Goal: Task Accomplishment & Management: Use online tool/utility

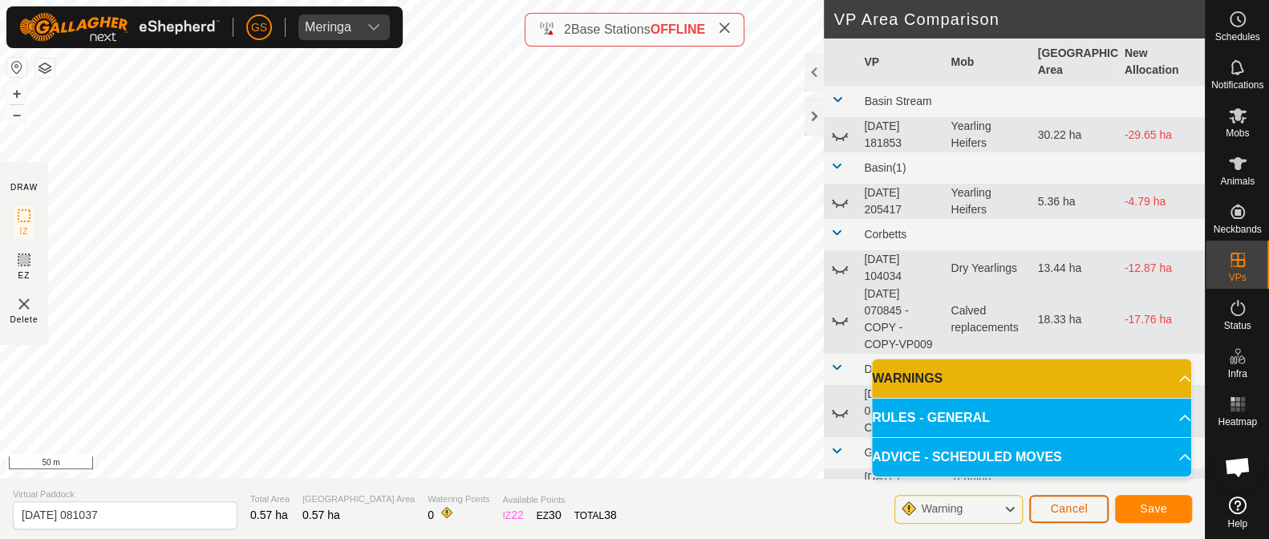
drag, startPoint x: 1062, startPoint y: 507, endPoint x: 1046, endPoint y: 487, distance: 25.7
click at [1062, 505] on span "Cancel" at bounding box center [1069, 508] width 38 height 13
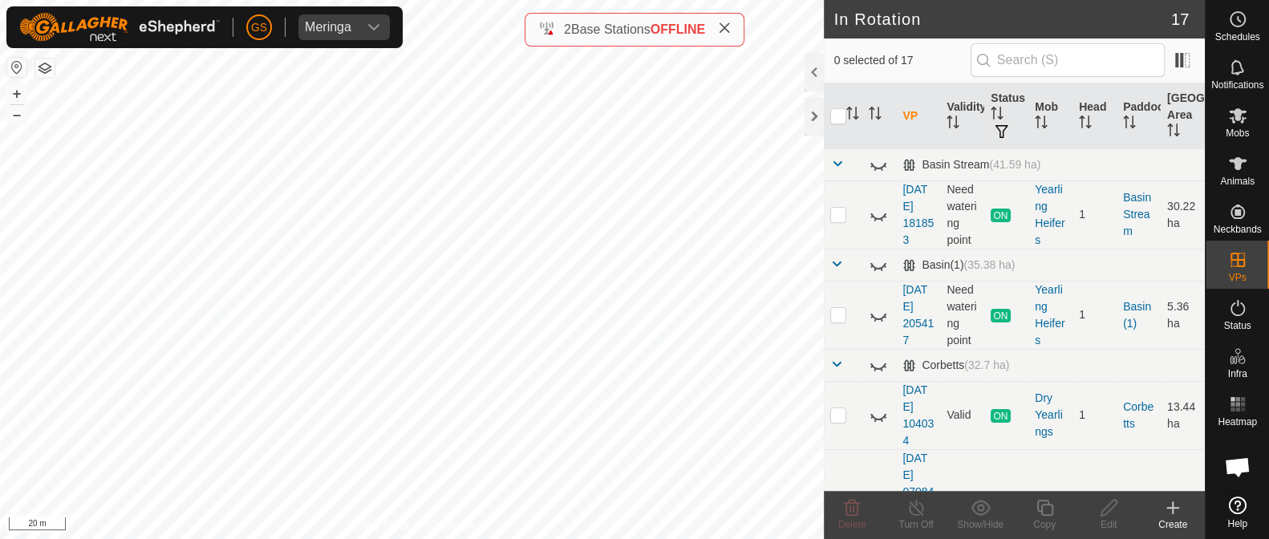
click at [1172, 499] on icon at bounding box center [1173, 507] width 19 height 19
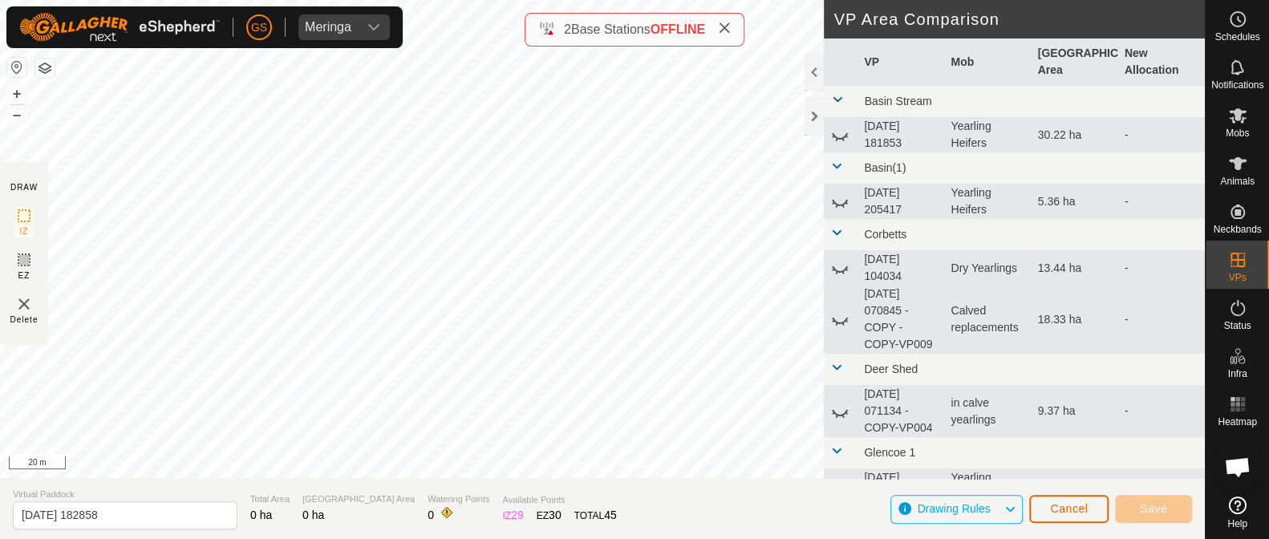
click at [1065, 505] on span "Cancel" at bounding box center [1069, 508] width 38 height 13
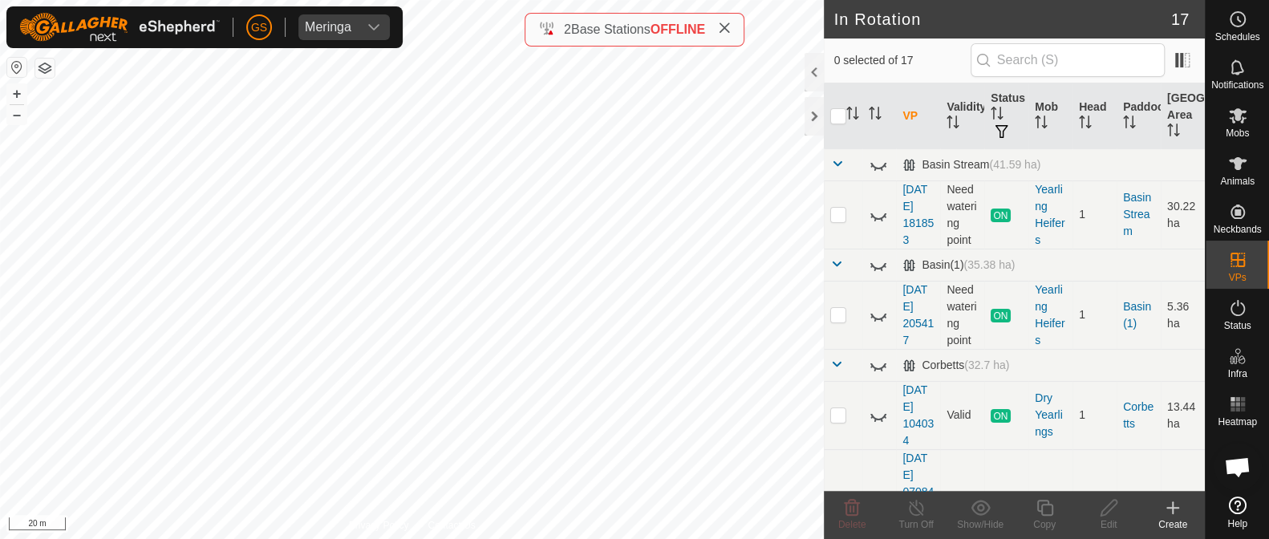
click at [1177, 505] on icon at bounding box center [1173, 507] width 19 height 19
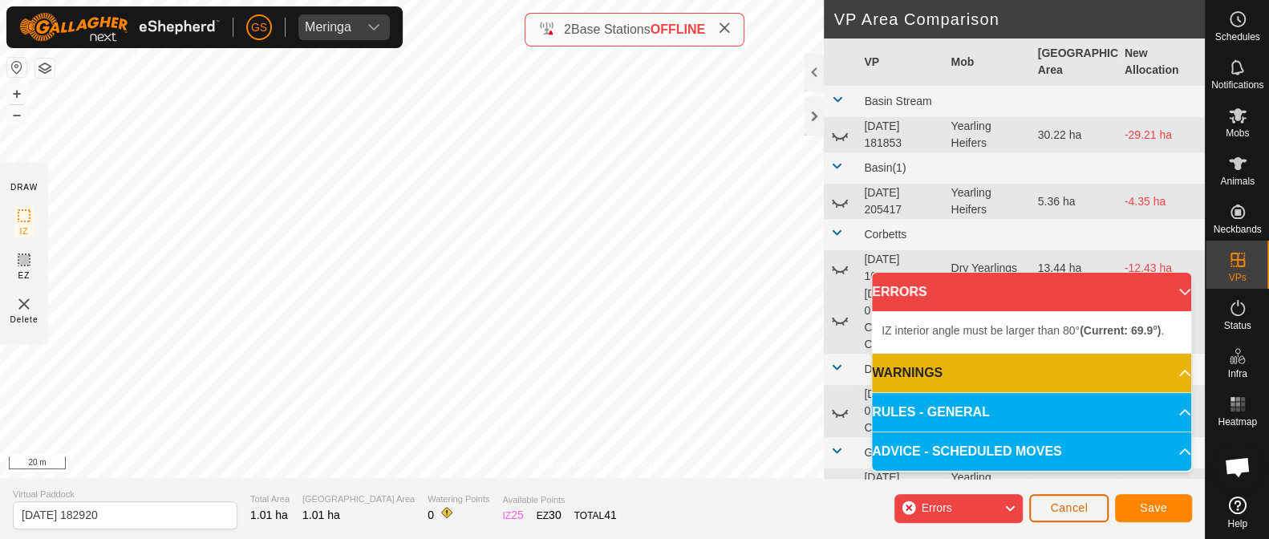
drag, startPoint x: 1079, startPoint y: 510, endPoint x: 1074, endPoint y: 498, distance: 14.0
click at [1076, 508] on span "Cancel" at bounding box center [1069, 508] width 38 height 13
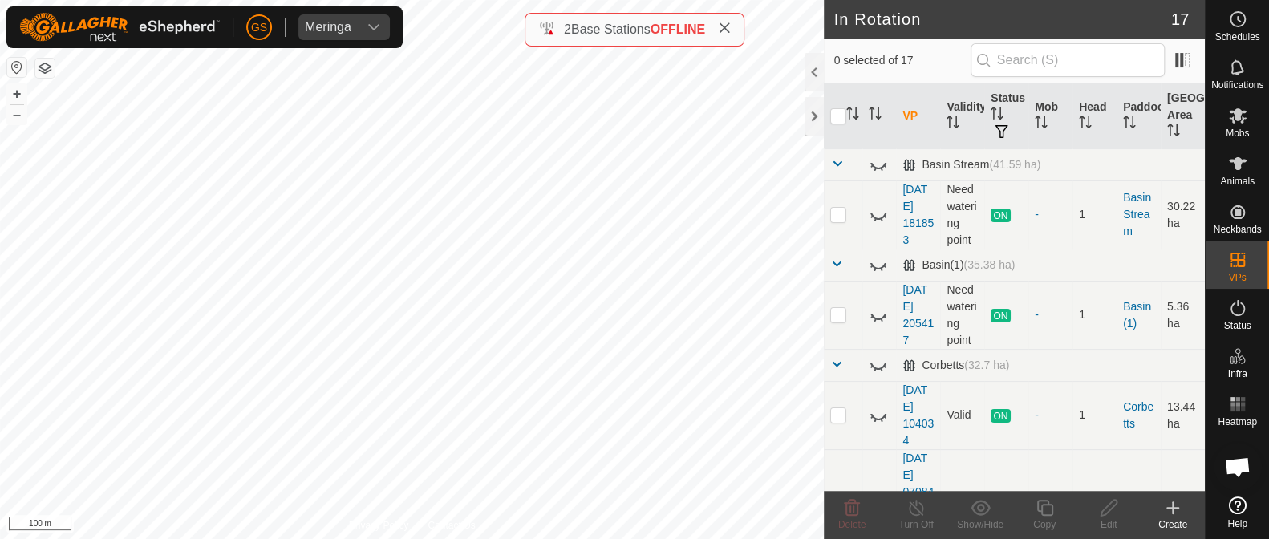
click at [524, 538] on html "[PERSON_NAME] Schedules Notifications Mobs Animals Neckbands VPs Status Infra H…" at bounding box center [634, 269] width 1269 height 539
checkbox input "true"
click at [1042, 506] on icon at bounding box center [1045, 507] width 20 height 19
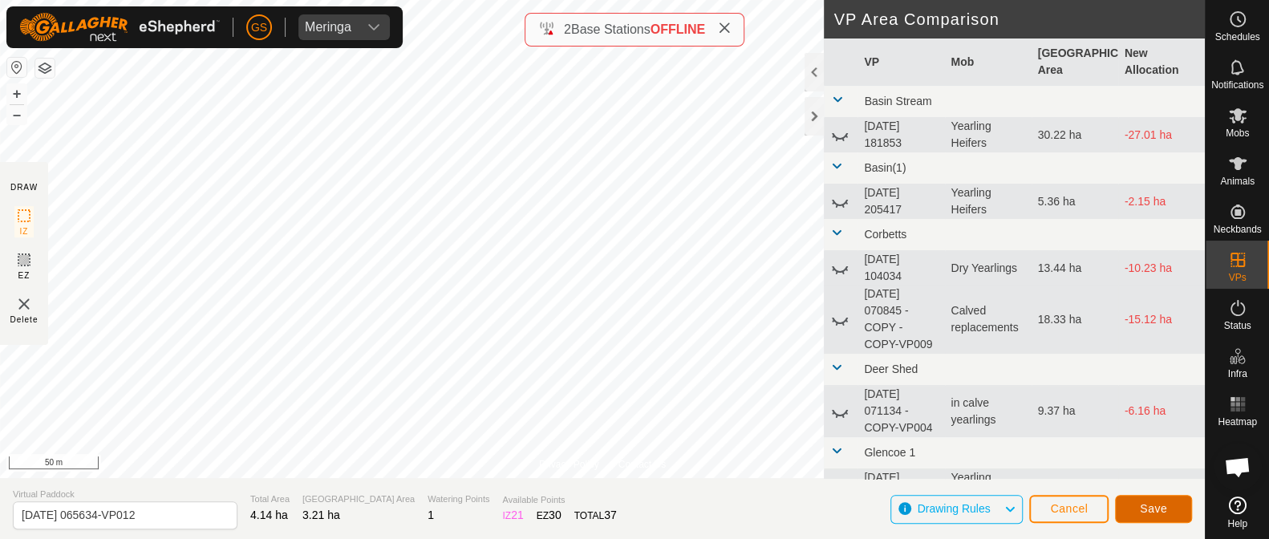
click at [1149, 513] on span "Save" at bounding box center [1153, 508] width 27 height 13
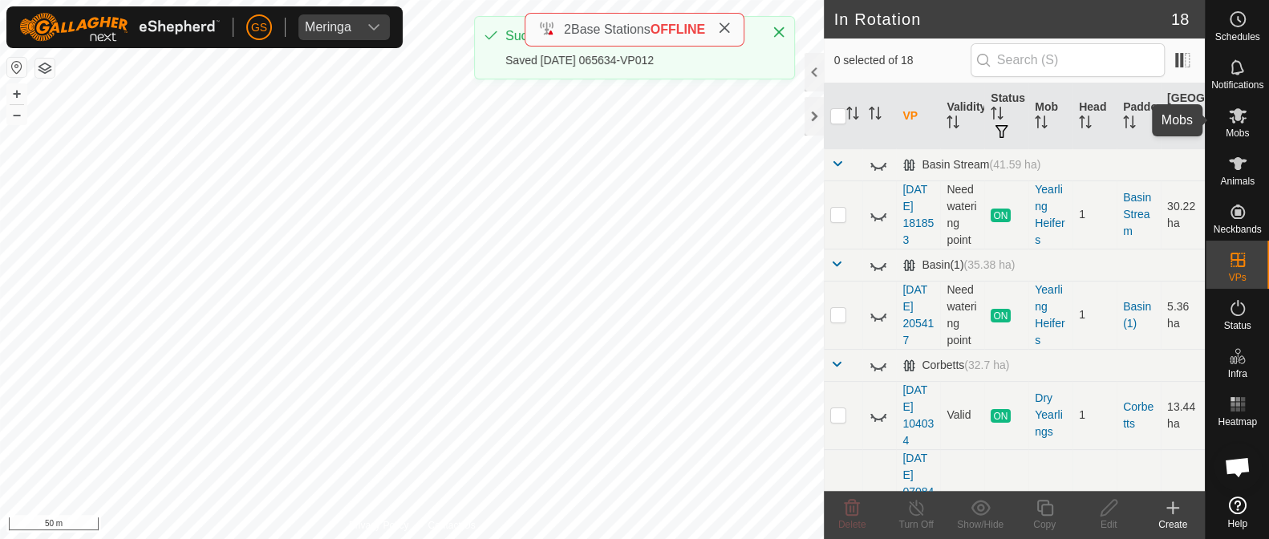
click at [1236, 119] on icon at bounding box center [1238, 115] width 18 height 15
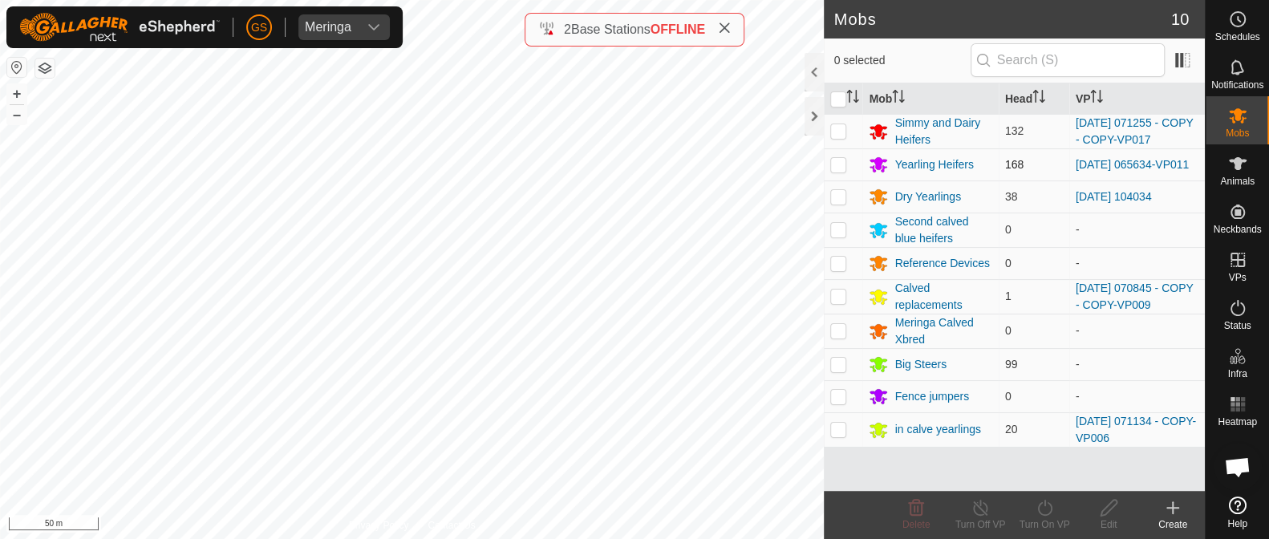
click at [838, 169] on p-checkbox at bounding box center [839, 164] width 16 height 13
checkbox input "true"
click at [1042, 510] on icon at bounding box center [1045, 507] width 20 height 19
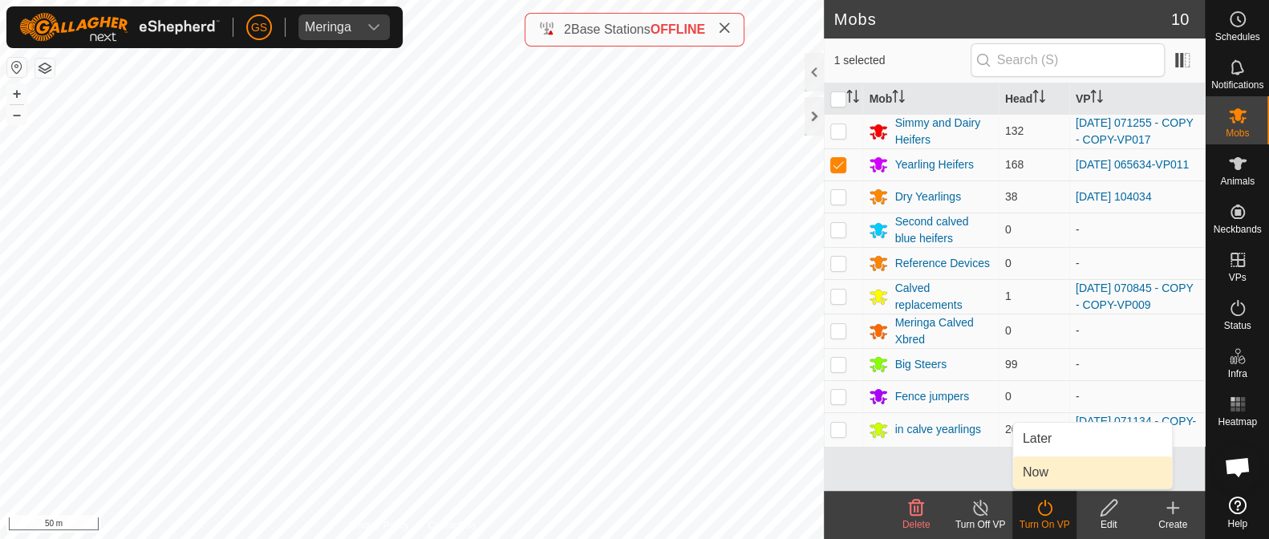
click at [1030, 477] on link "Now" at bounding box center [1092, 473] width 159 height 32
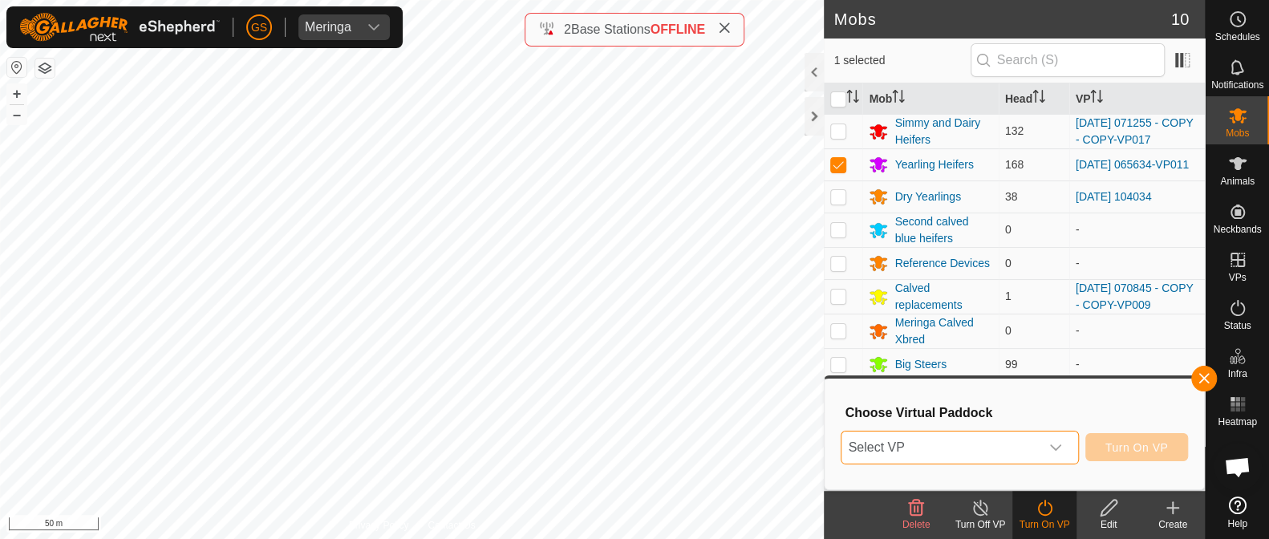
click at [1026, 461] on span "Select VP" at bounding box center [940, 448] width 197 height 32
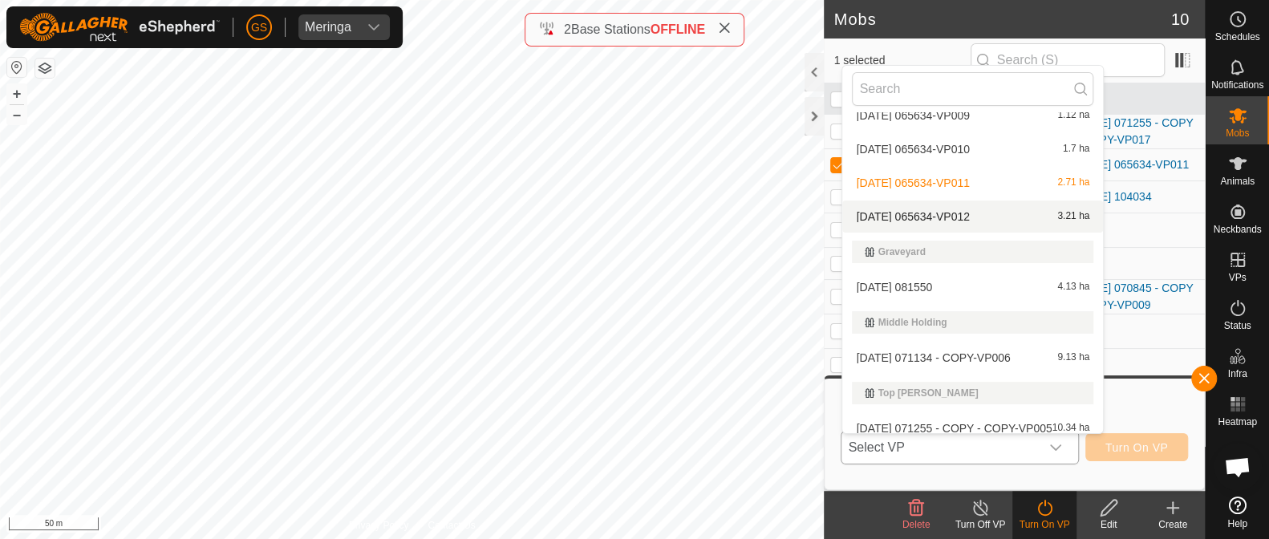
scroll to position [502, 0]
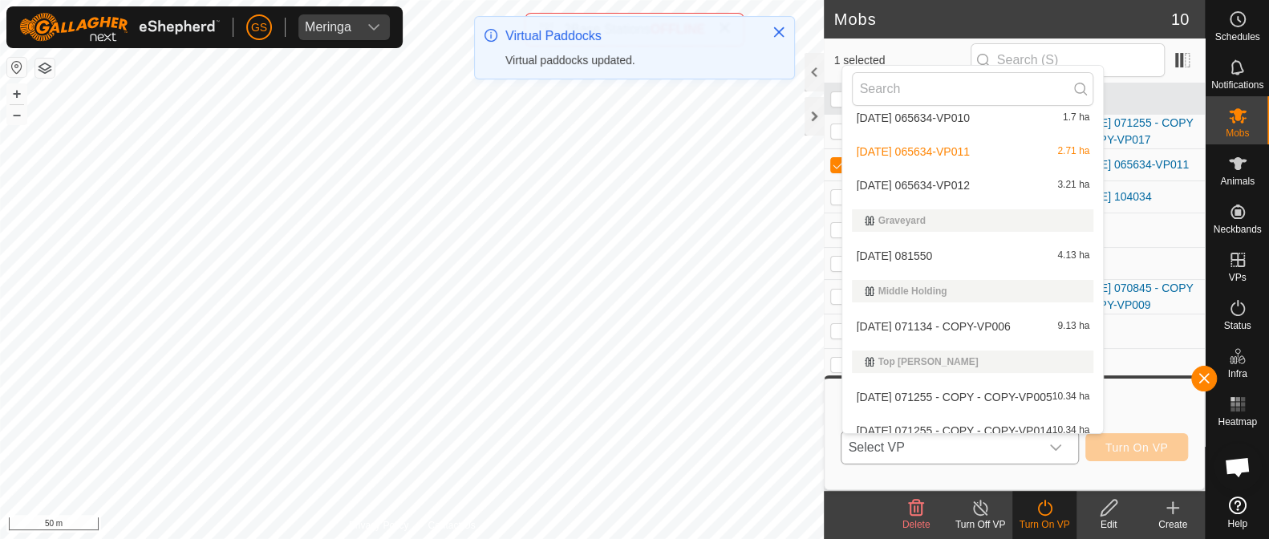
click at [978, 187] on li "[DATE] 065634-VP012 3.21 ha" at bounding box center [973, 185] width 261 height 32
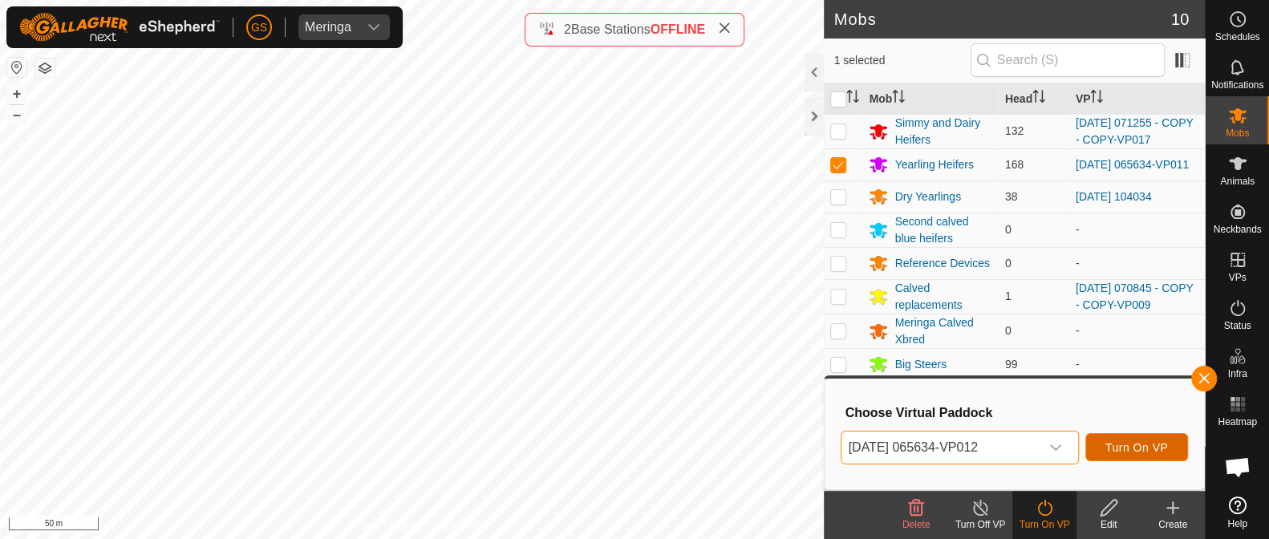
click at [1141, 450] on span "Turn On VP" at bounding box center [1137, 447] width 63 height 13
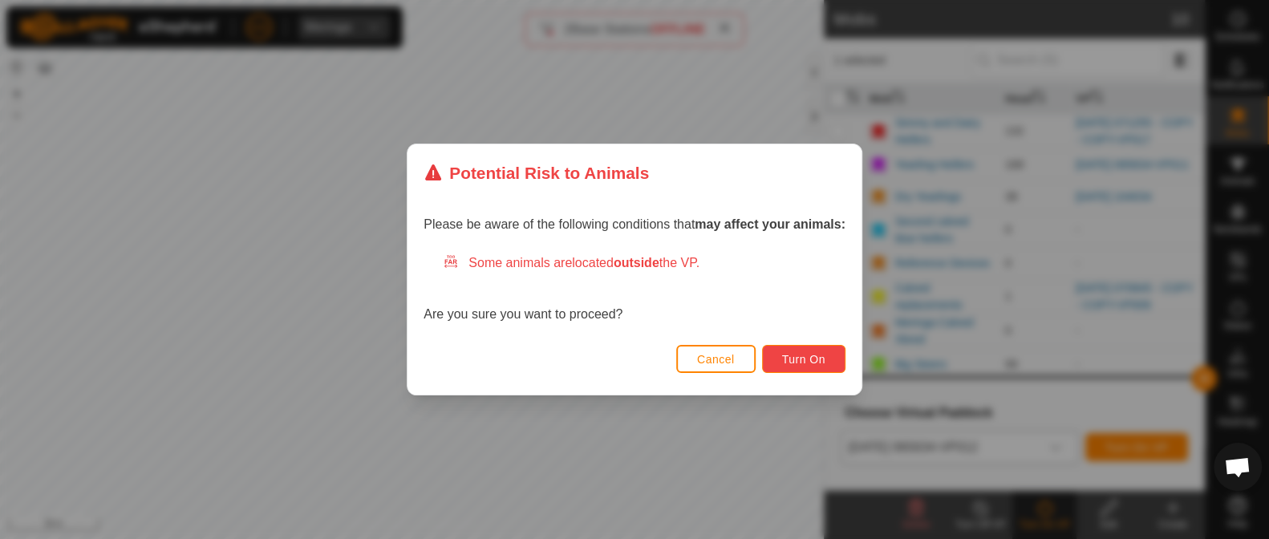
click at [810, 363] on span "Turn On" at bounding box center [803, 359] width 43 height 13
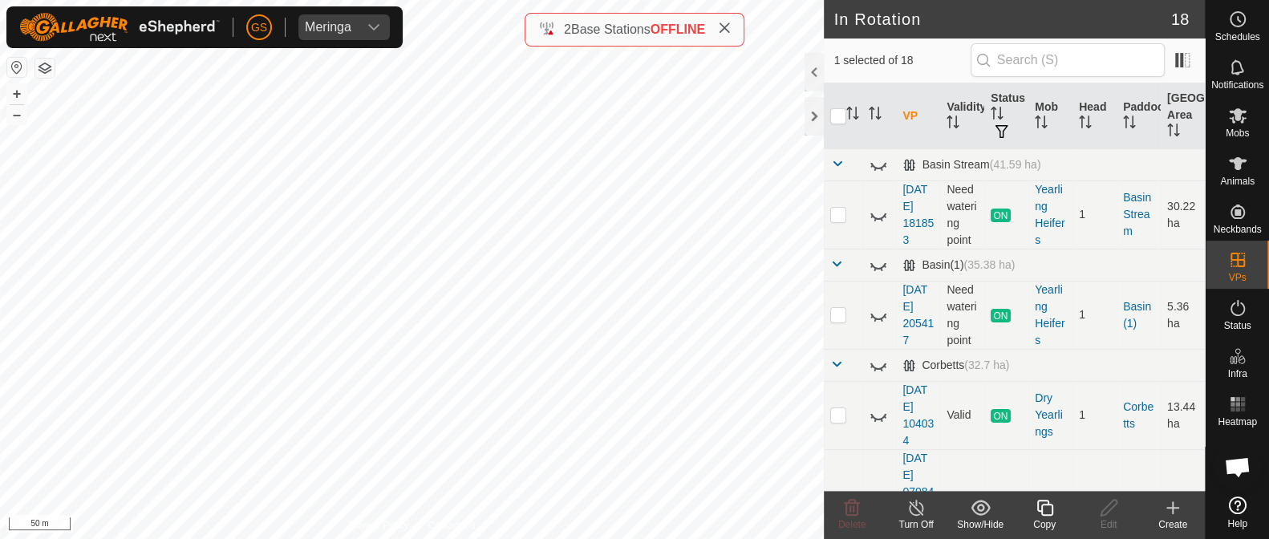
click at [1042, 509] on icon at bounding box center [1045, 508] width 16 height 16
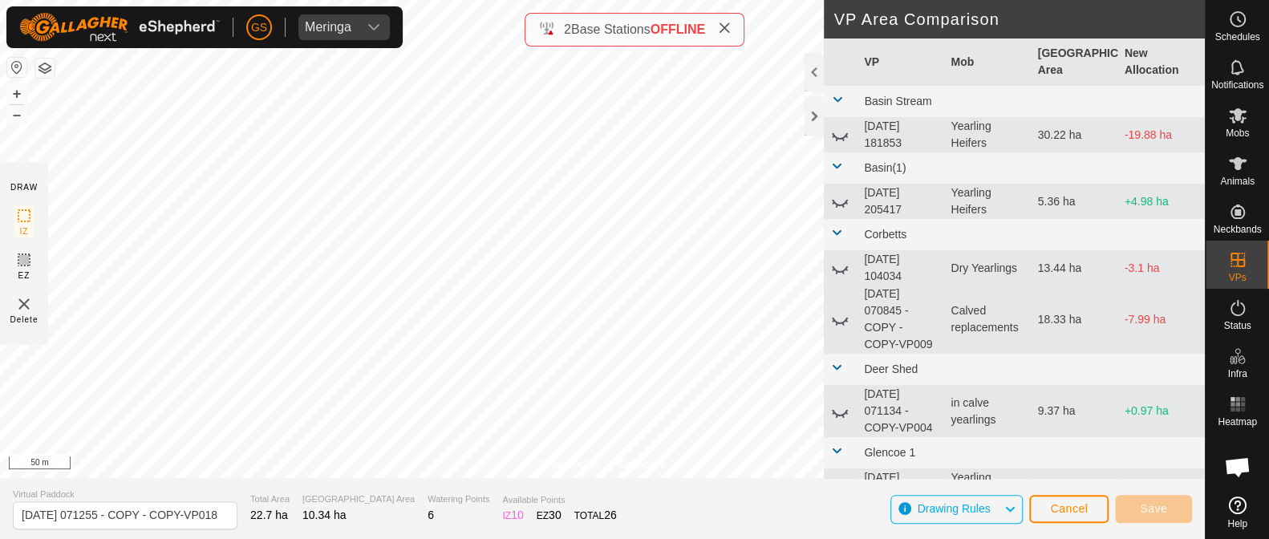
click at [650, 536] on div "Privacy Policy Contact Us [DATE] 071255 - COPY - COPY-VP017 Type: Inclusion Zon…" at bounding box center [602, 269] width 1205 height 539
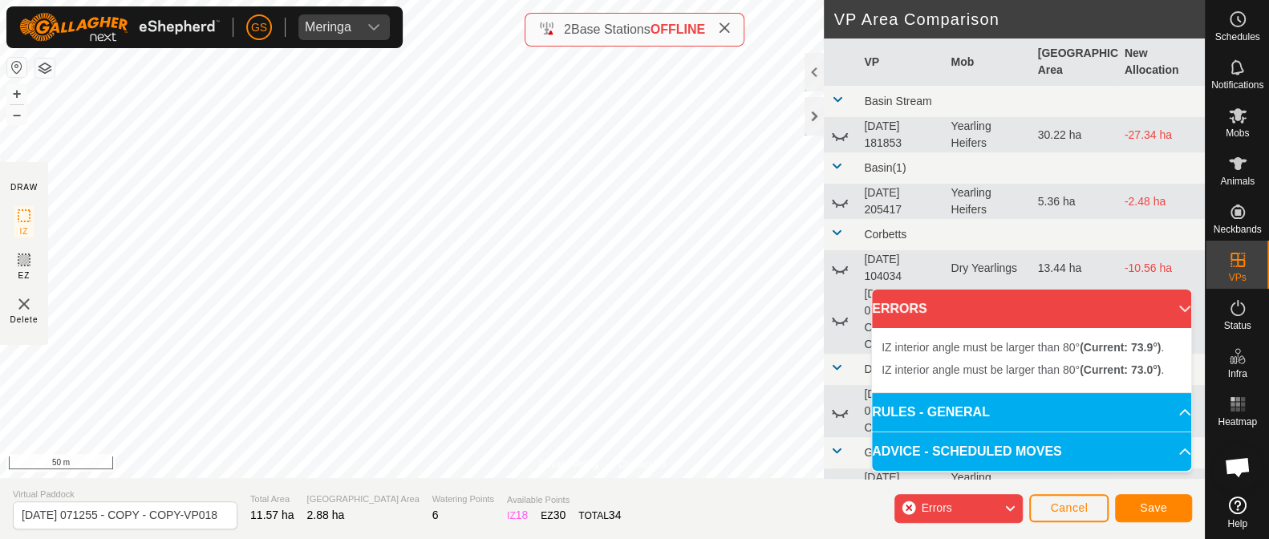
click at [659, 509] on div "Privacy Policy Contact Us IZ interior angle must be larger than 80° (Current: 2…" at bounding box center [602, 269] width 1205 height 539
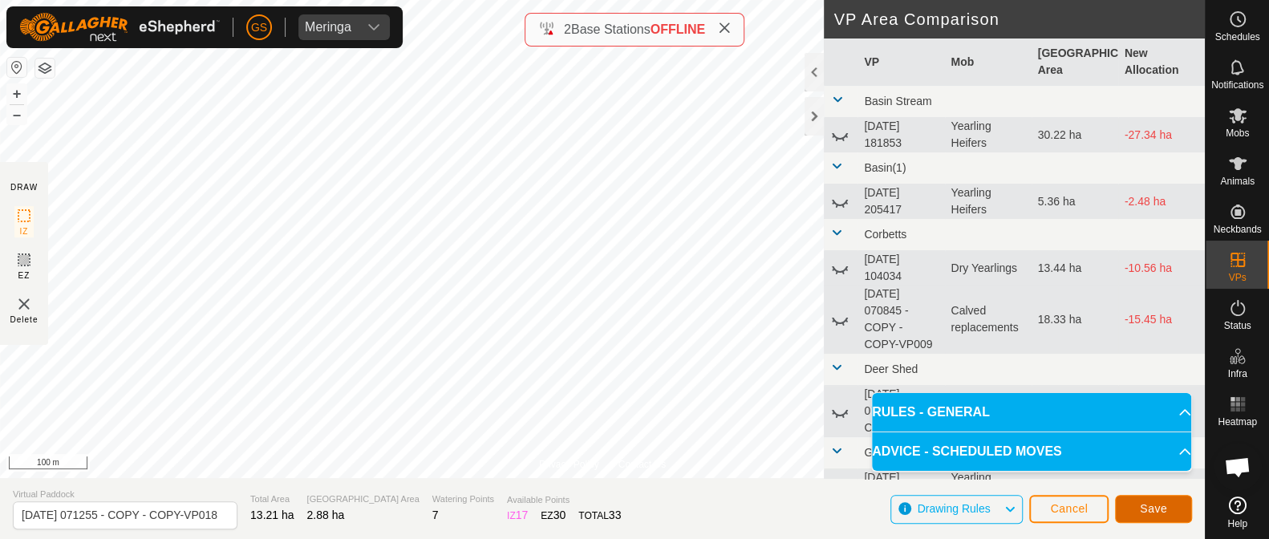
click at [1152, 506] on span "Save" at bounding box center [1153, 508] width 27 height 13
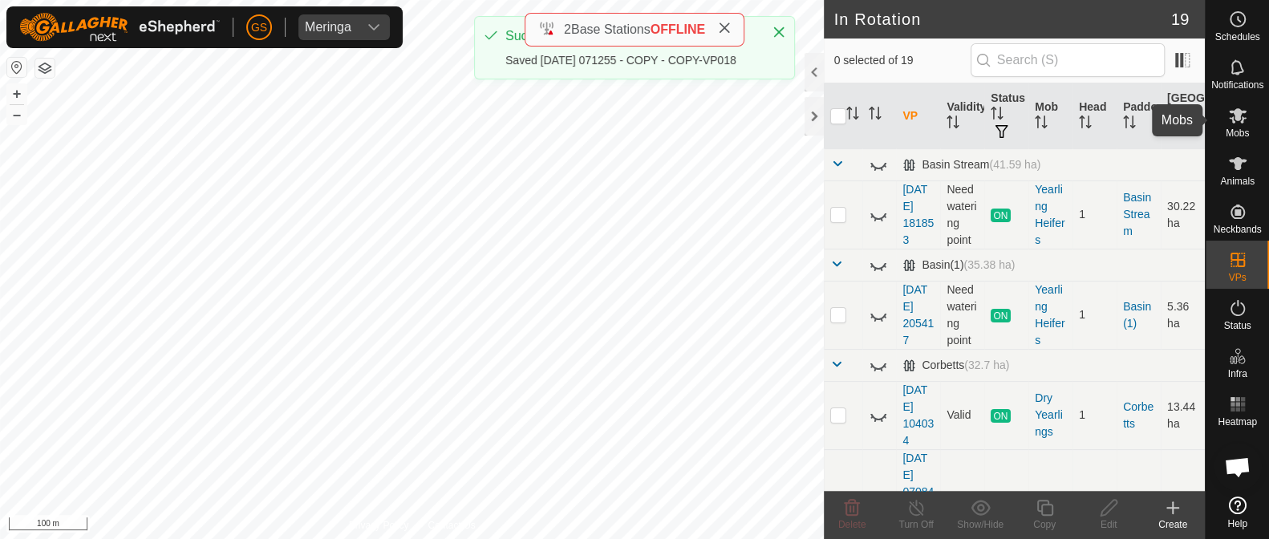
click at [1232, 126] on es-mob-svg-icon at bounding box center [1238, 116] width 29 height 26
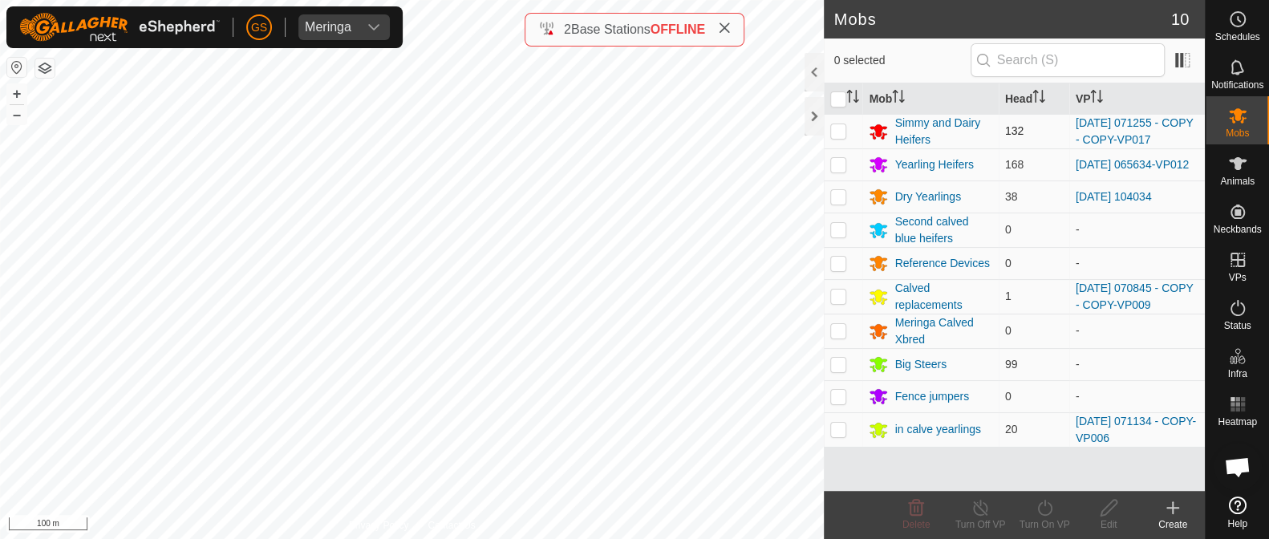
click at [840, 132] on p-checkbox at bounding box center [839, 130] width 16 height 13
checkbox input "true"
click at [1047, 515] on icon at bounding box center [1045, 507] width 20 height 19
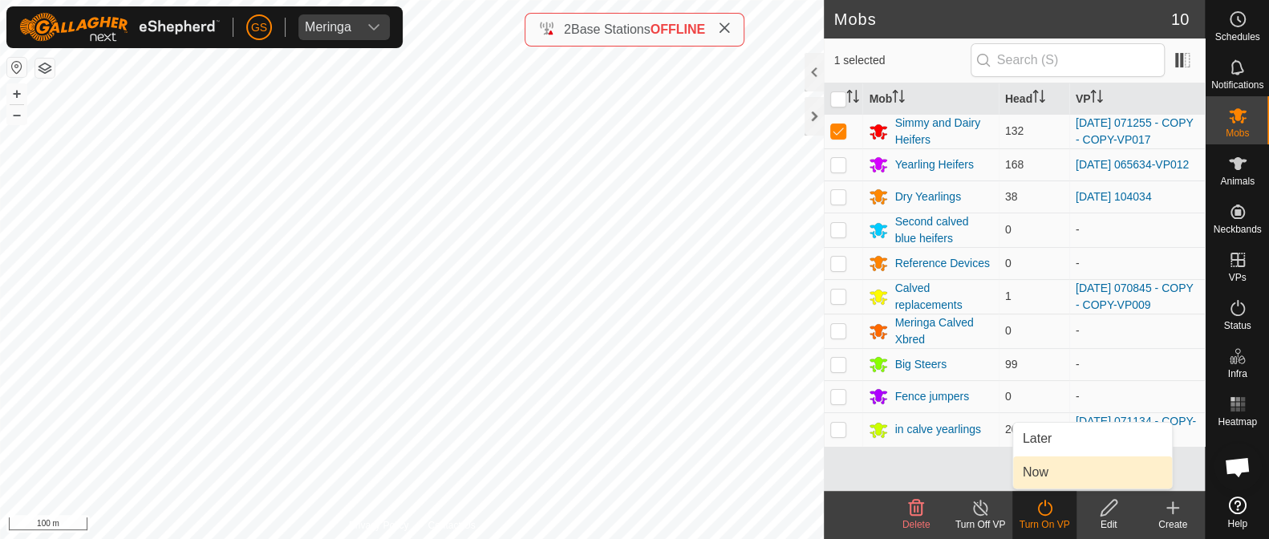
click at [1039, 471] on link "Now" at bounding box center [1092, 473] width 159 height 32
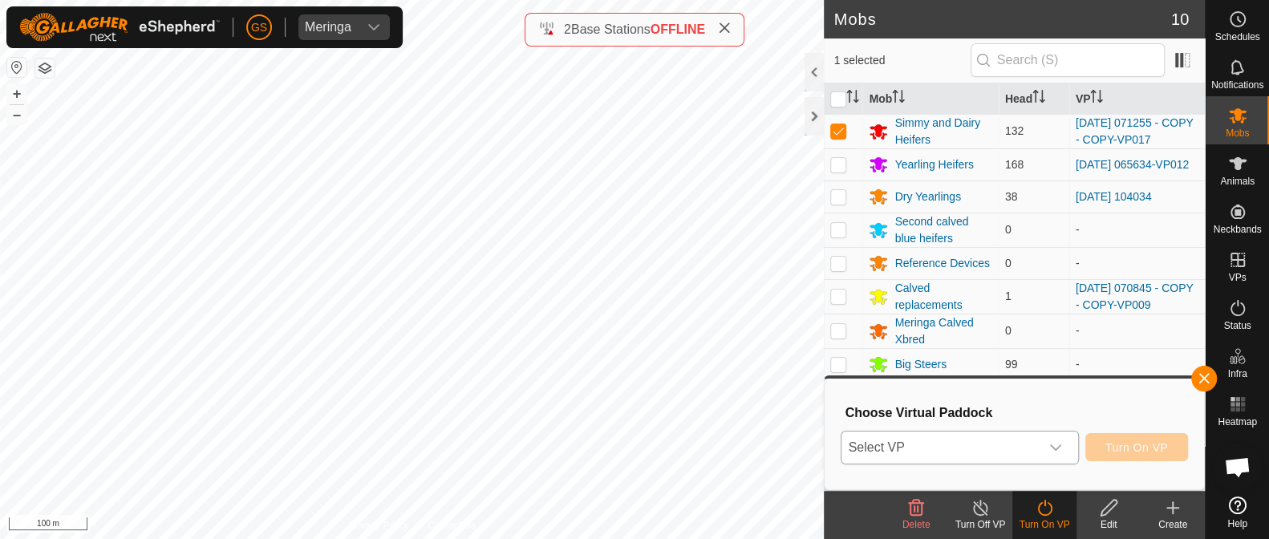
click at [1051, 453] on div "dropdown trigger" at bounding box center [1056, 448] width 32 height 32
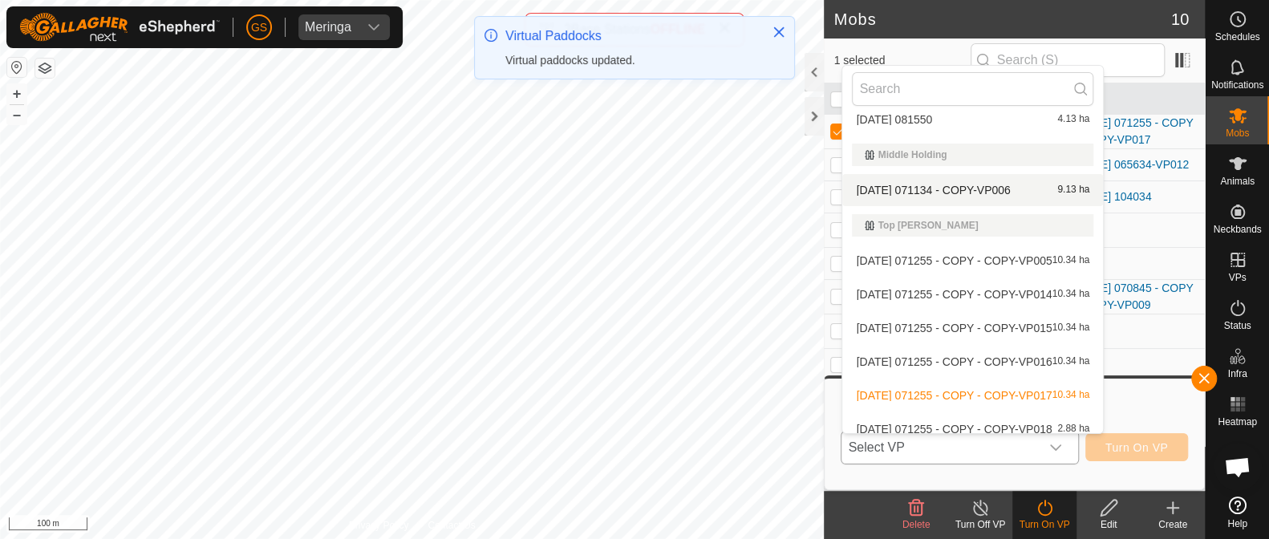
scroll to position [649, 0]
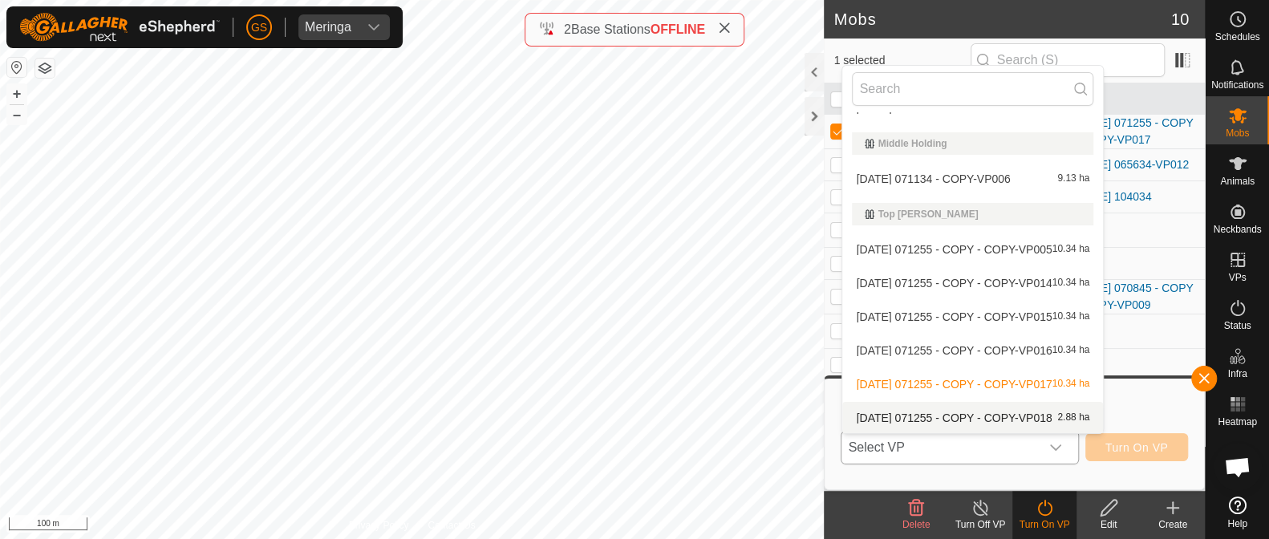
click at [945, 415] on li "[DATE] 071255 - COPY - COPY-VP018 2.88 ha" at bounding box center [973, 418] width 261 height 32
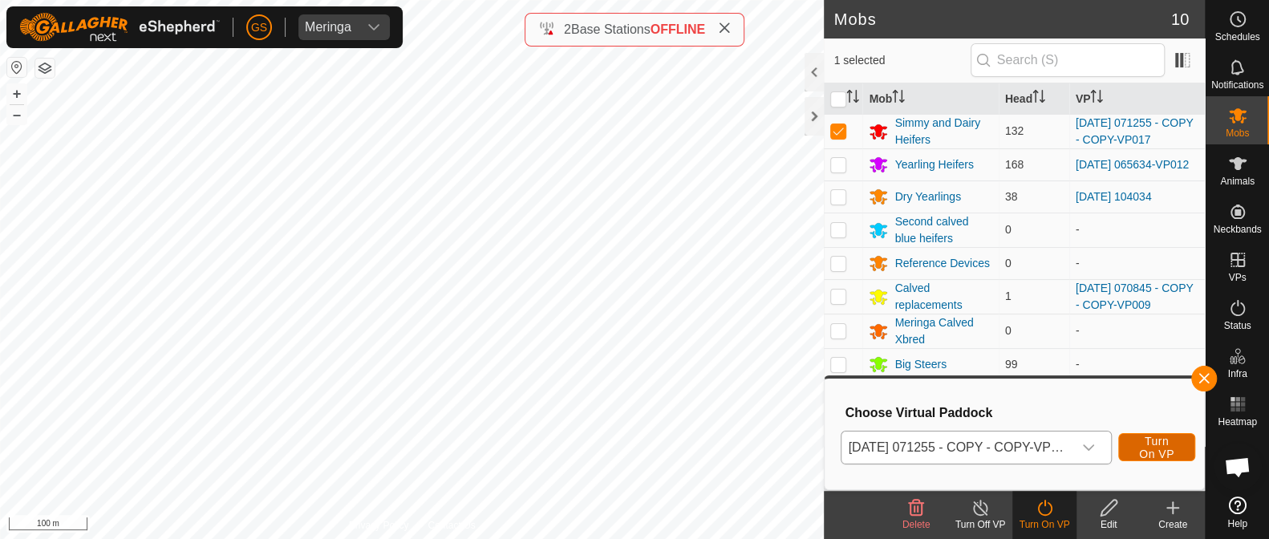
click at [1157, 447] on span "Turn On VP" at bounding box center [1157, 448] width 37 height 26
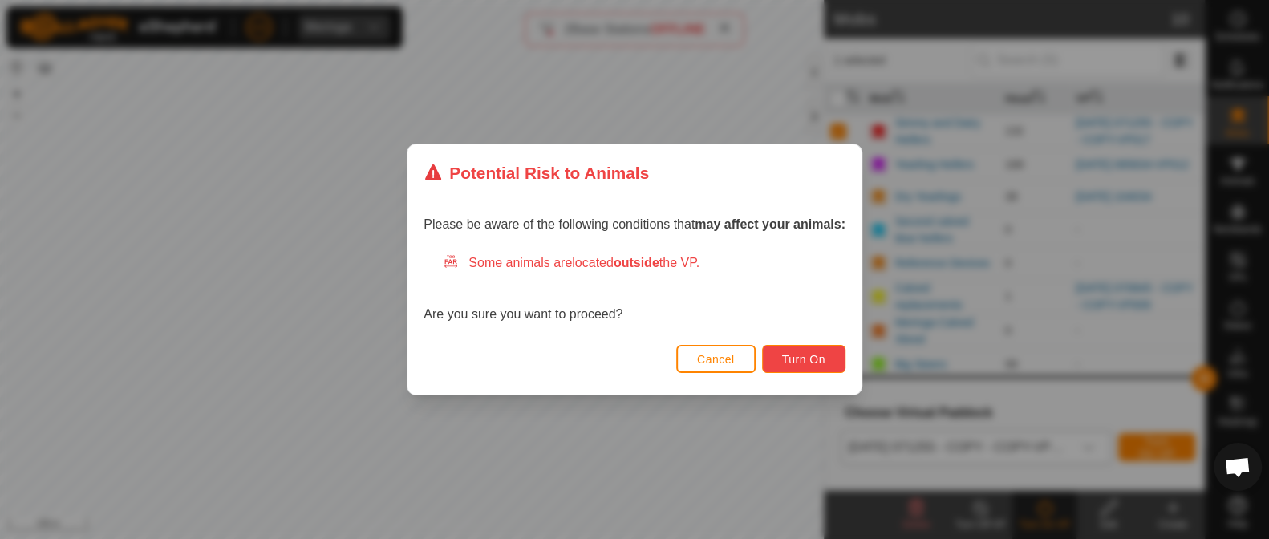
click at [829, 352] on button "Turn On" at bounding box center [803, 359] width 83 height 28
